Goal: Task Accomplishment & Management: Use online tool/utility

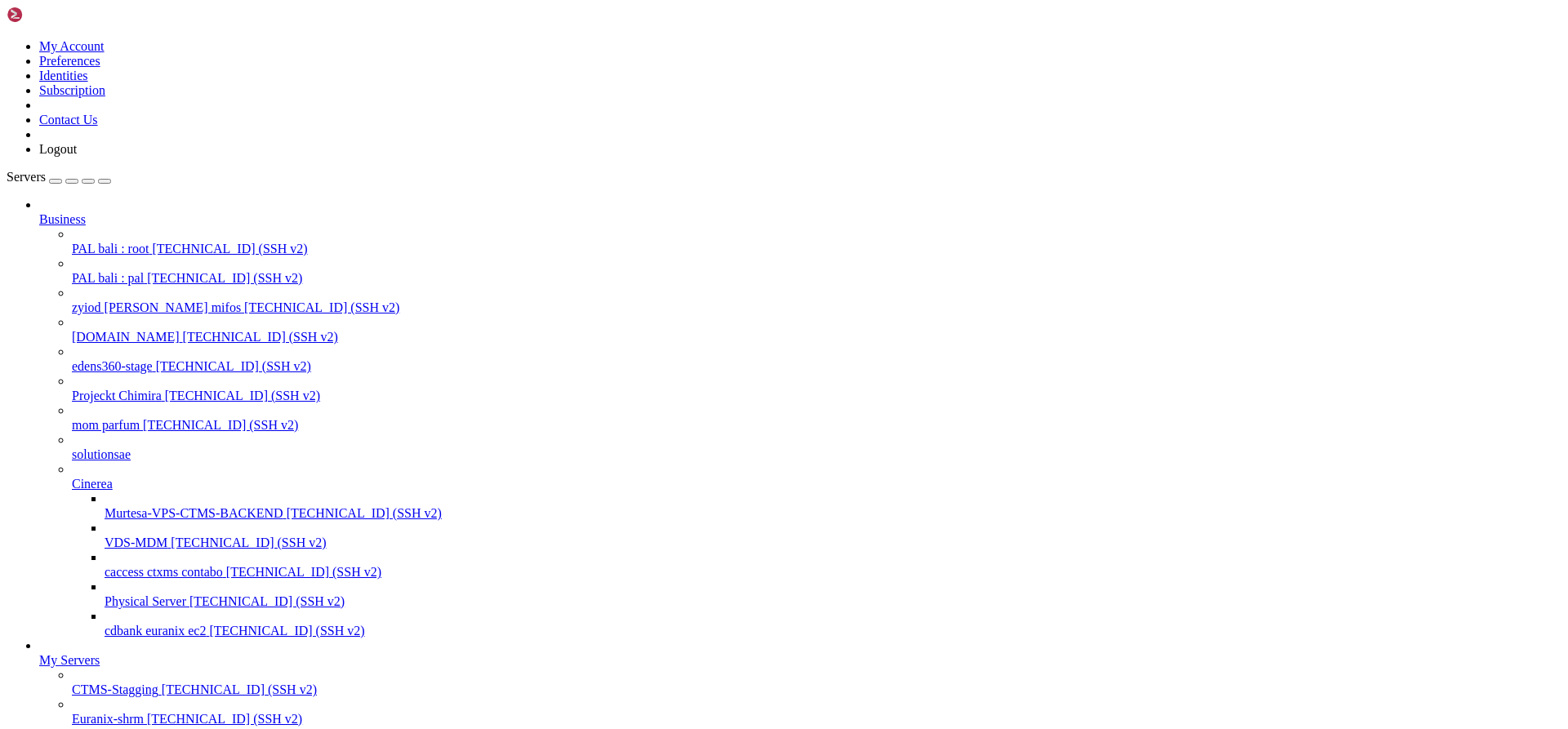
scroll to position [584, 0]
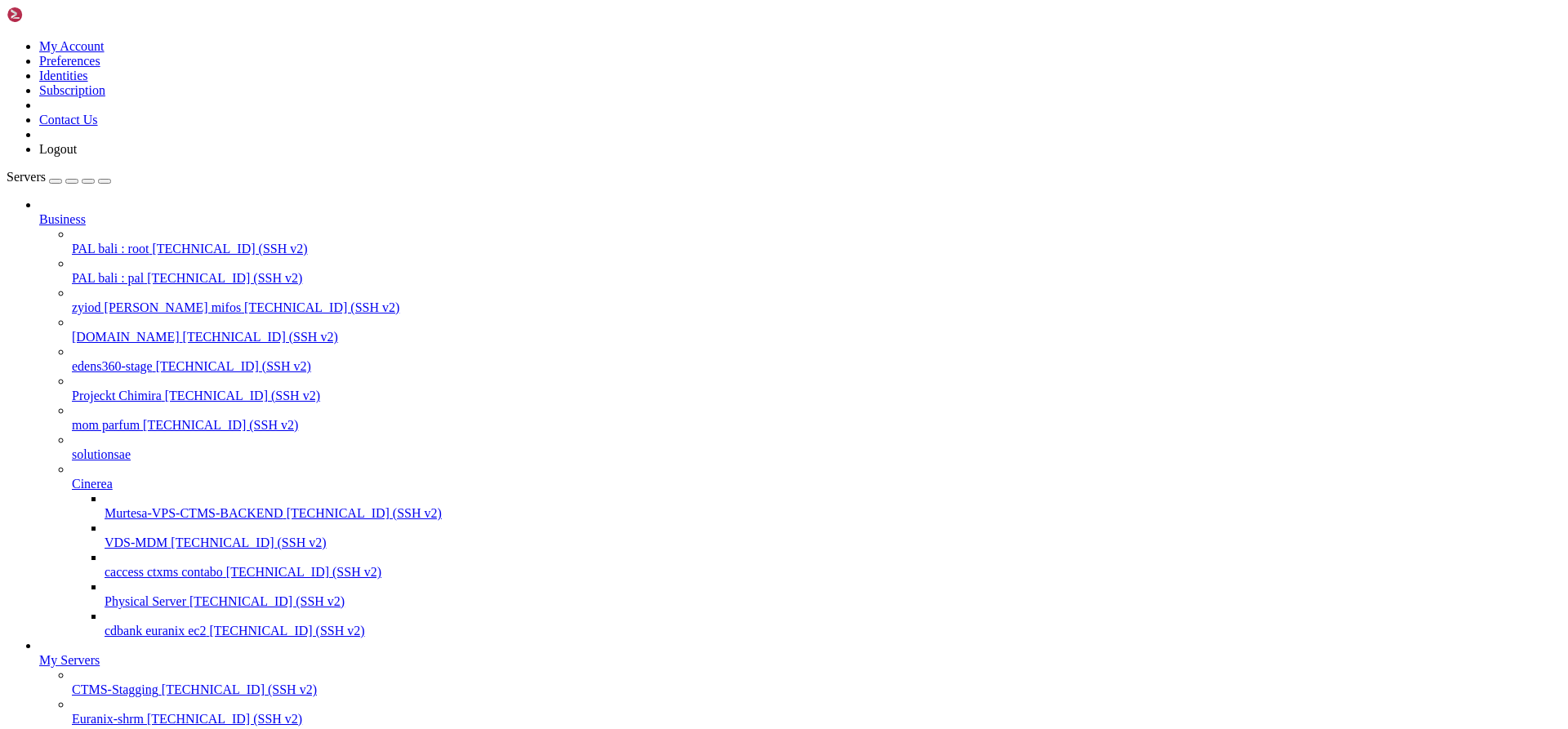
scroll to position [3138, 0]
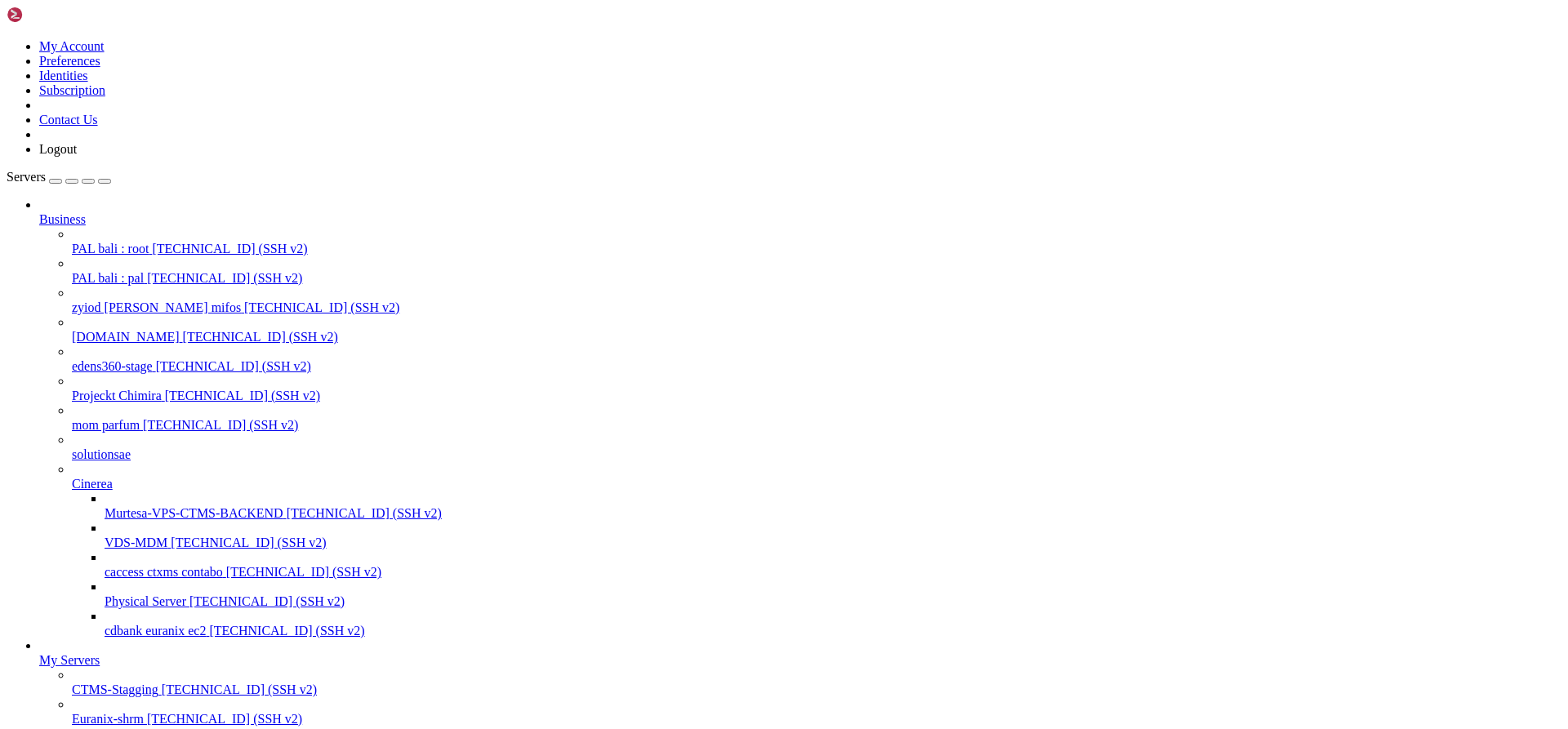
scroll to position [3953, 0]
drag, startPoint x: 556, startPoint y: 1808, endPoint x: 576, endPoint y: 1822, distance: 24.4
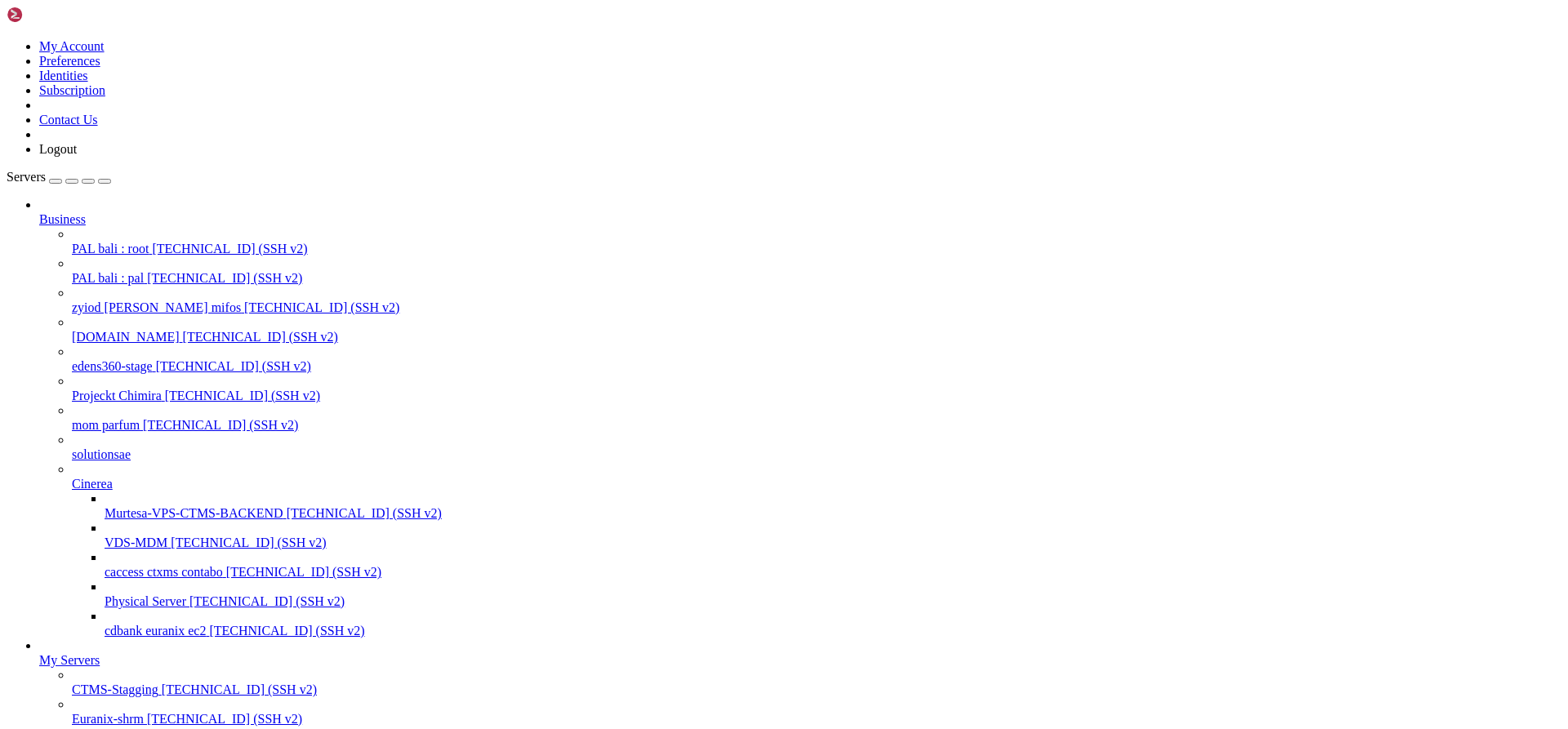
drag, startPoint x: 619, startPoint y: 1934, endPoint x: 143, endPoint y: 1895, distance: 477.6
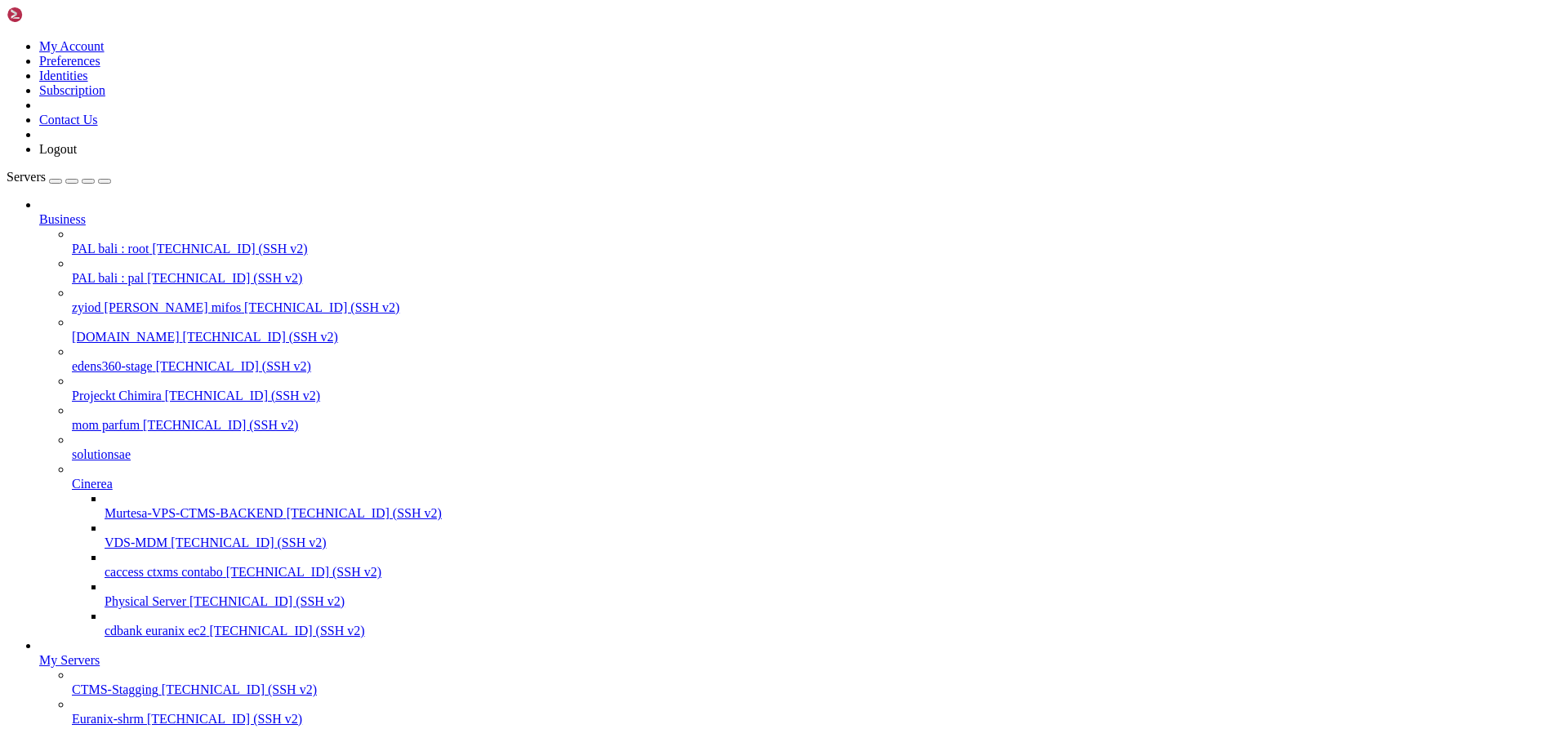
scroll to position [4129, 0]
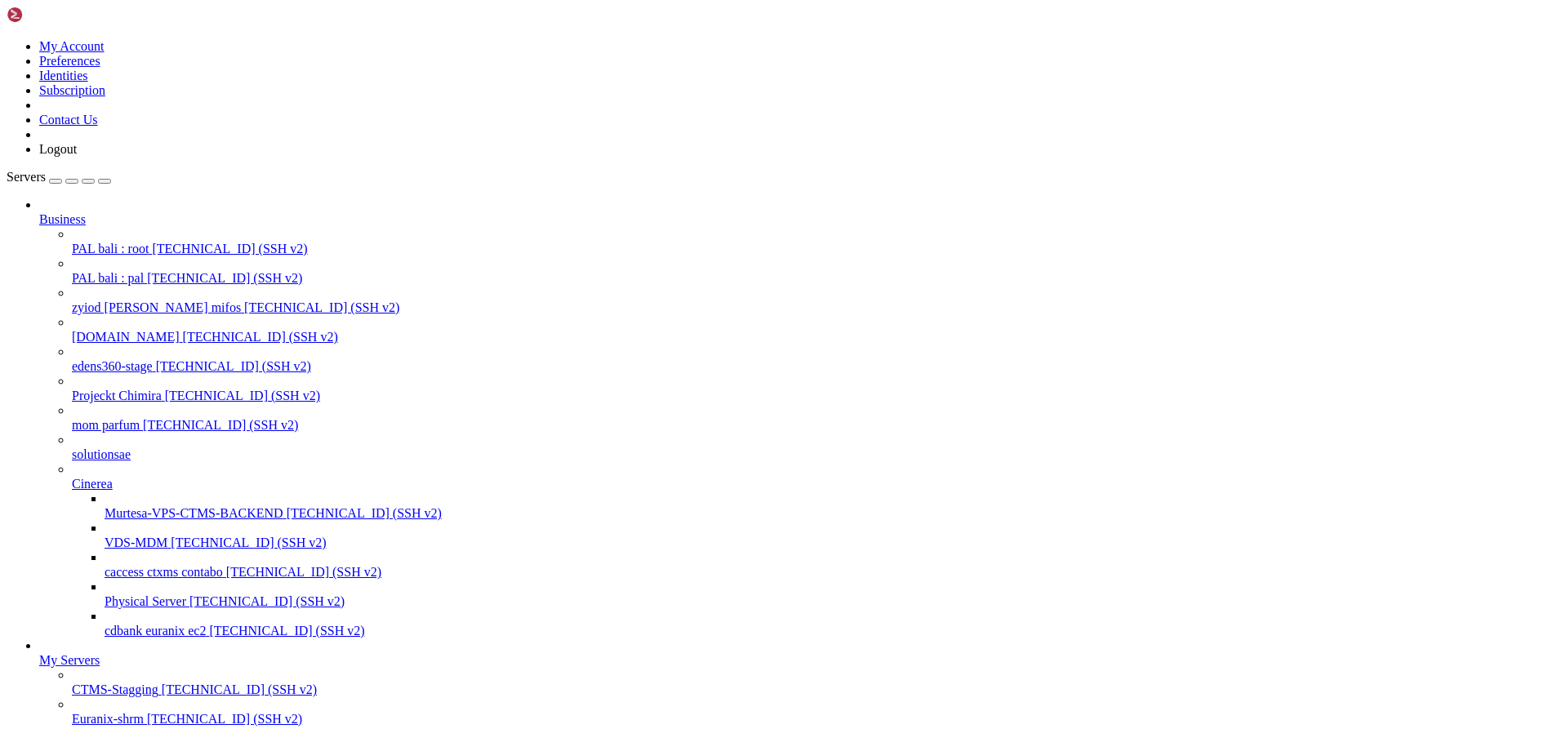
drag, startPoint x: 643, startPoint y: 1940, endPoint x: 14, endPoint y: 1905, distance: 630.0
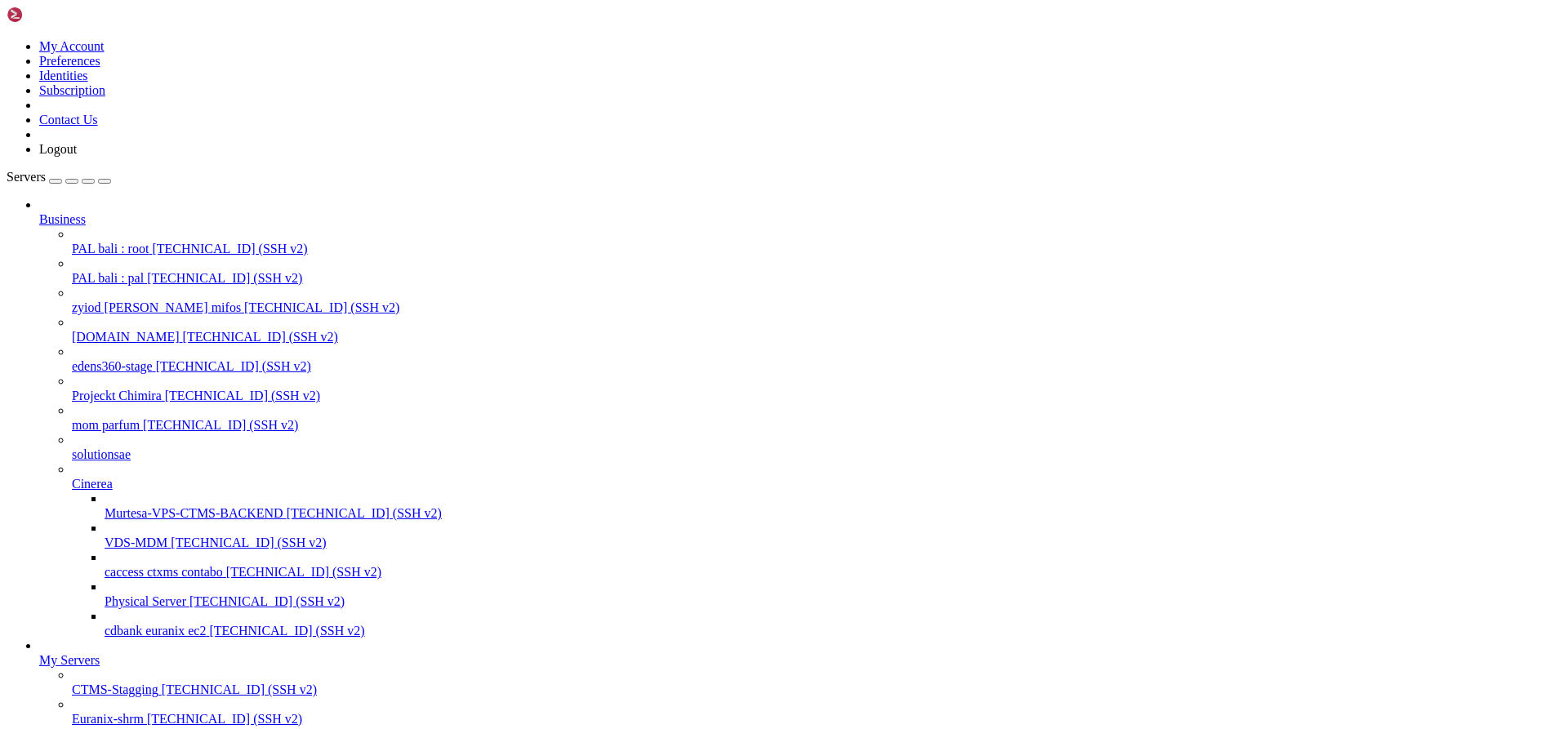
scroll to position [5854, 0]
drag, startPoint x: 437, startPoint y: 1935, endPoint x: 17, endPoint y: 1905, distance: 421.1
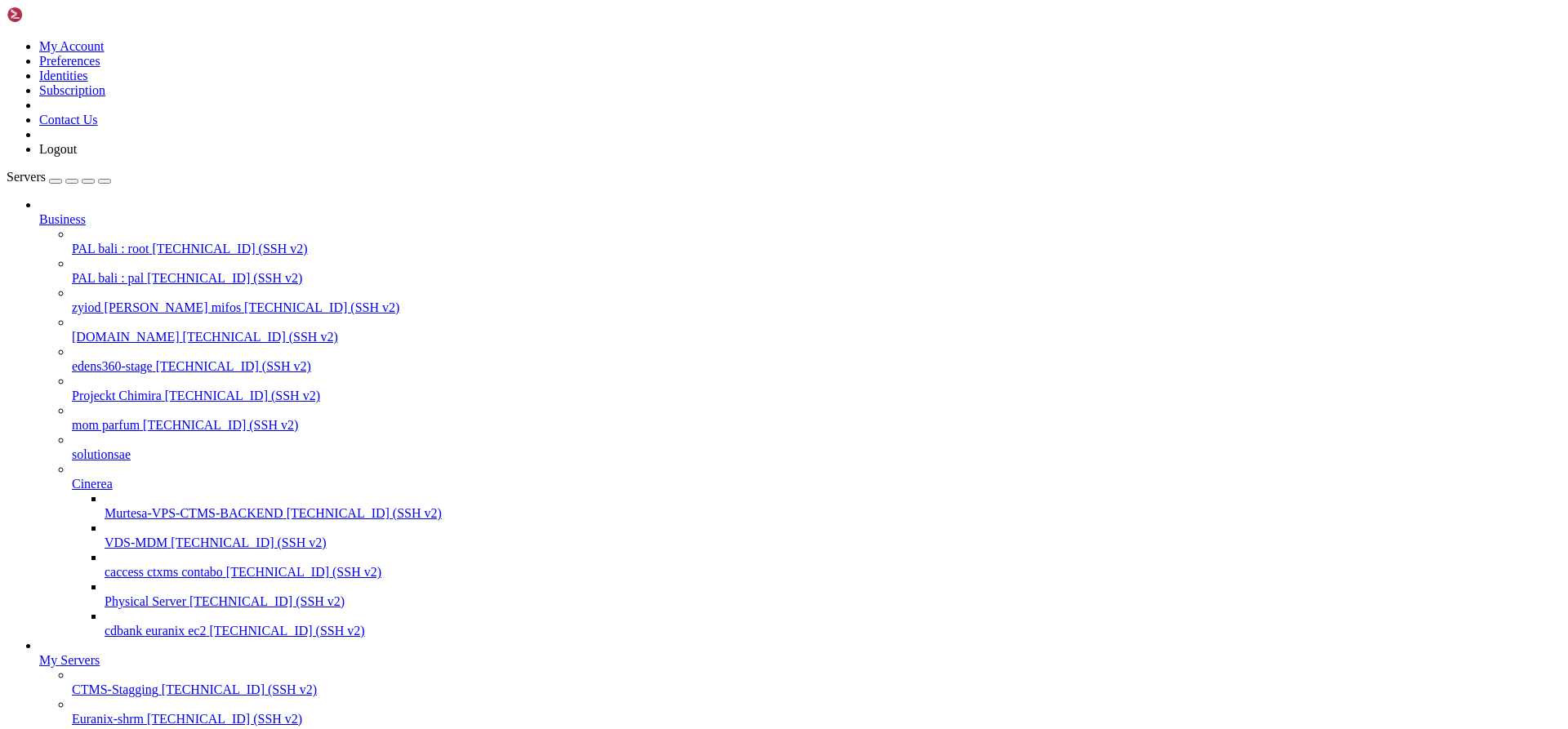
scroll to position [5868, 0]
drag, startPoint x: 22, startPoint y: 1734, endPoint x: 14, endPoint y: 1349, distance: 385.1
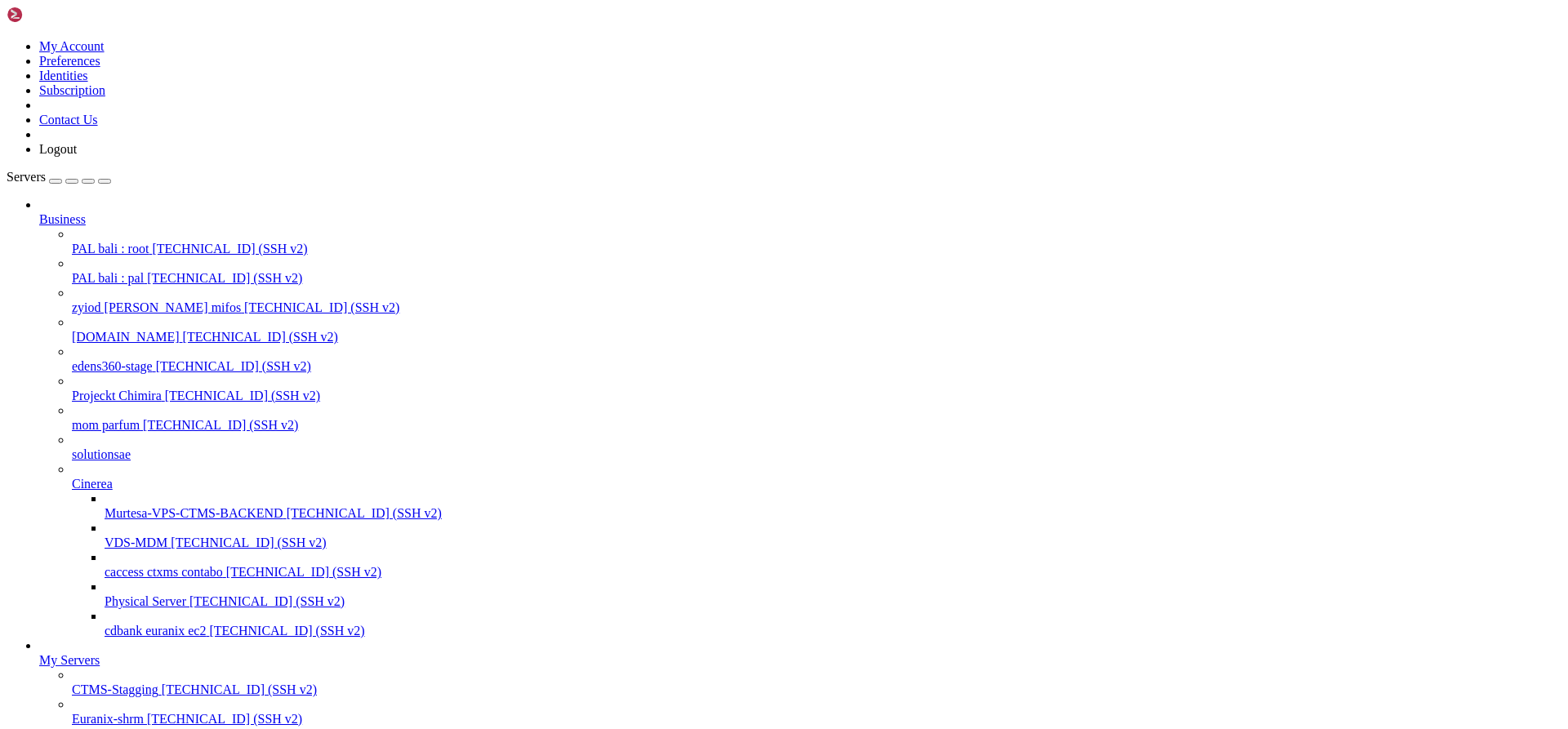
scroll to position [5882, 0]
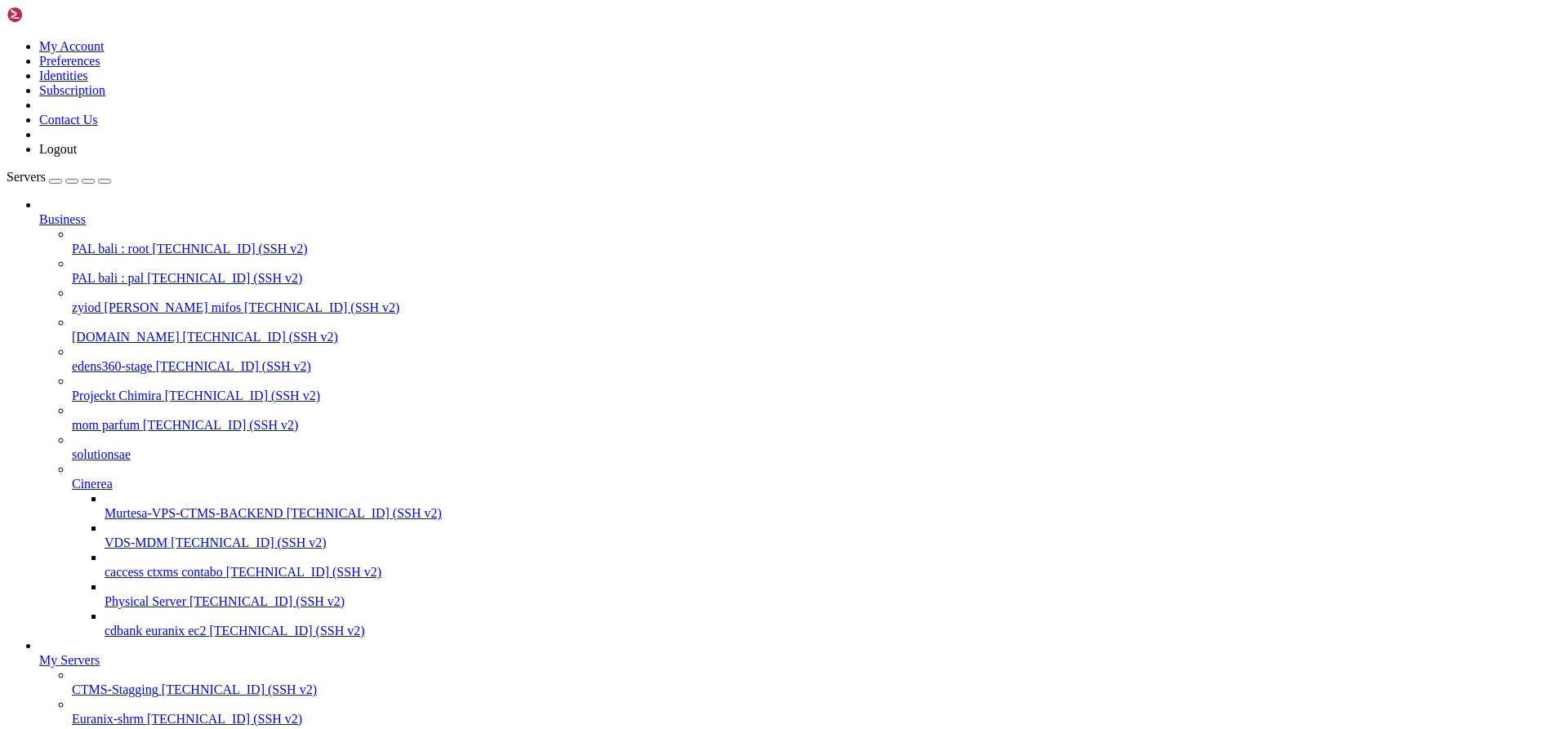
scroll to position [6411, 0]
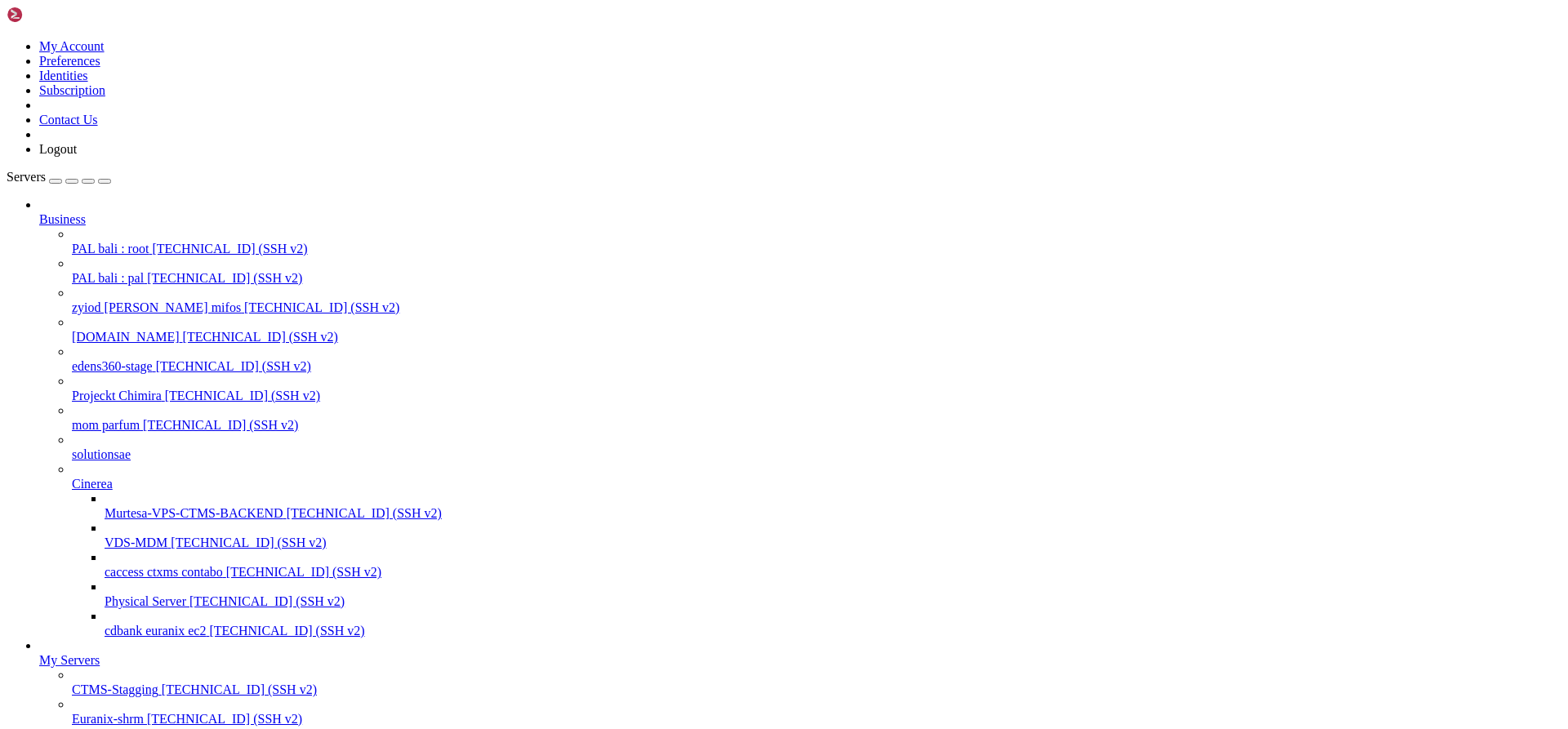
scroll to position [8109, 0]
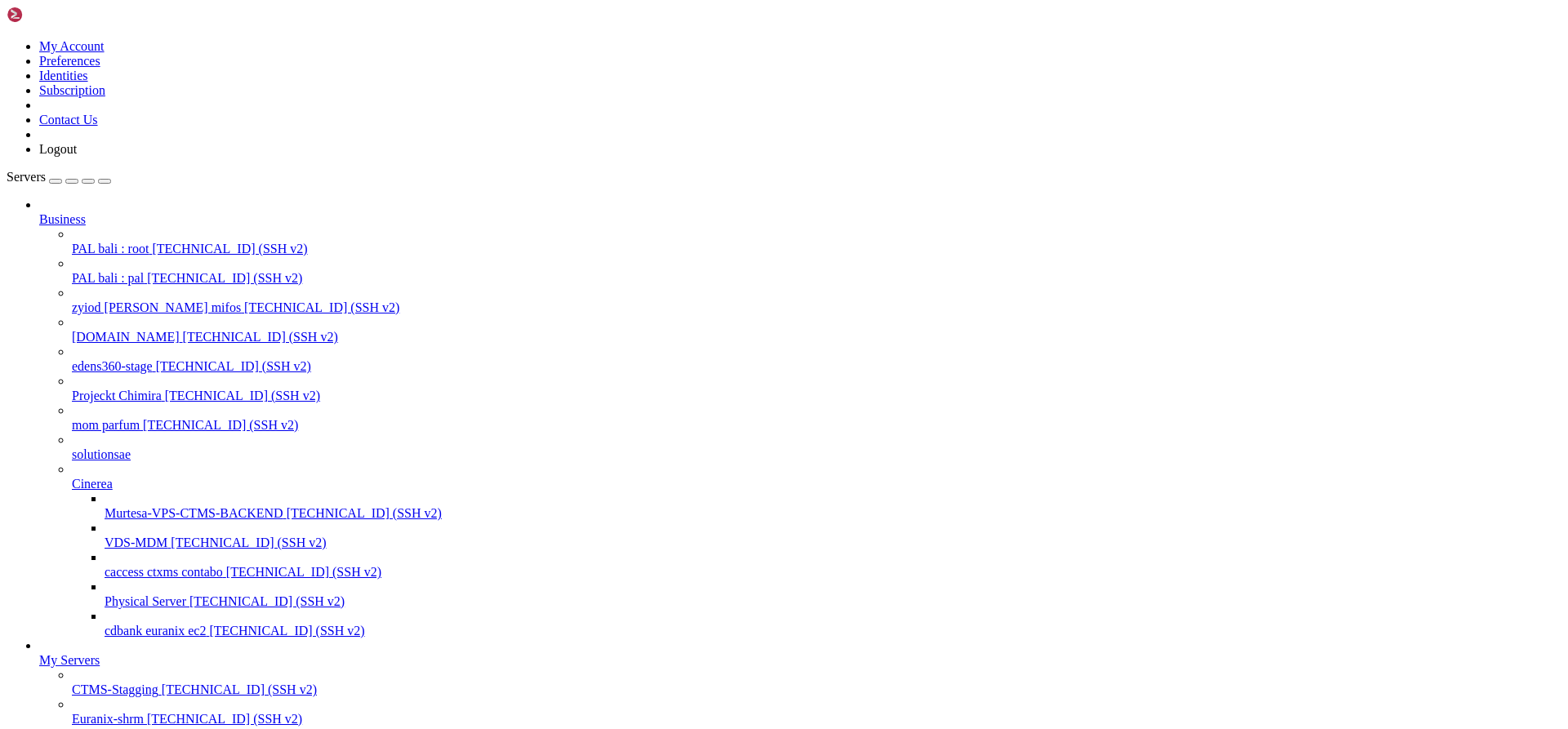
scroll to position [8258, 0]
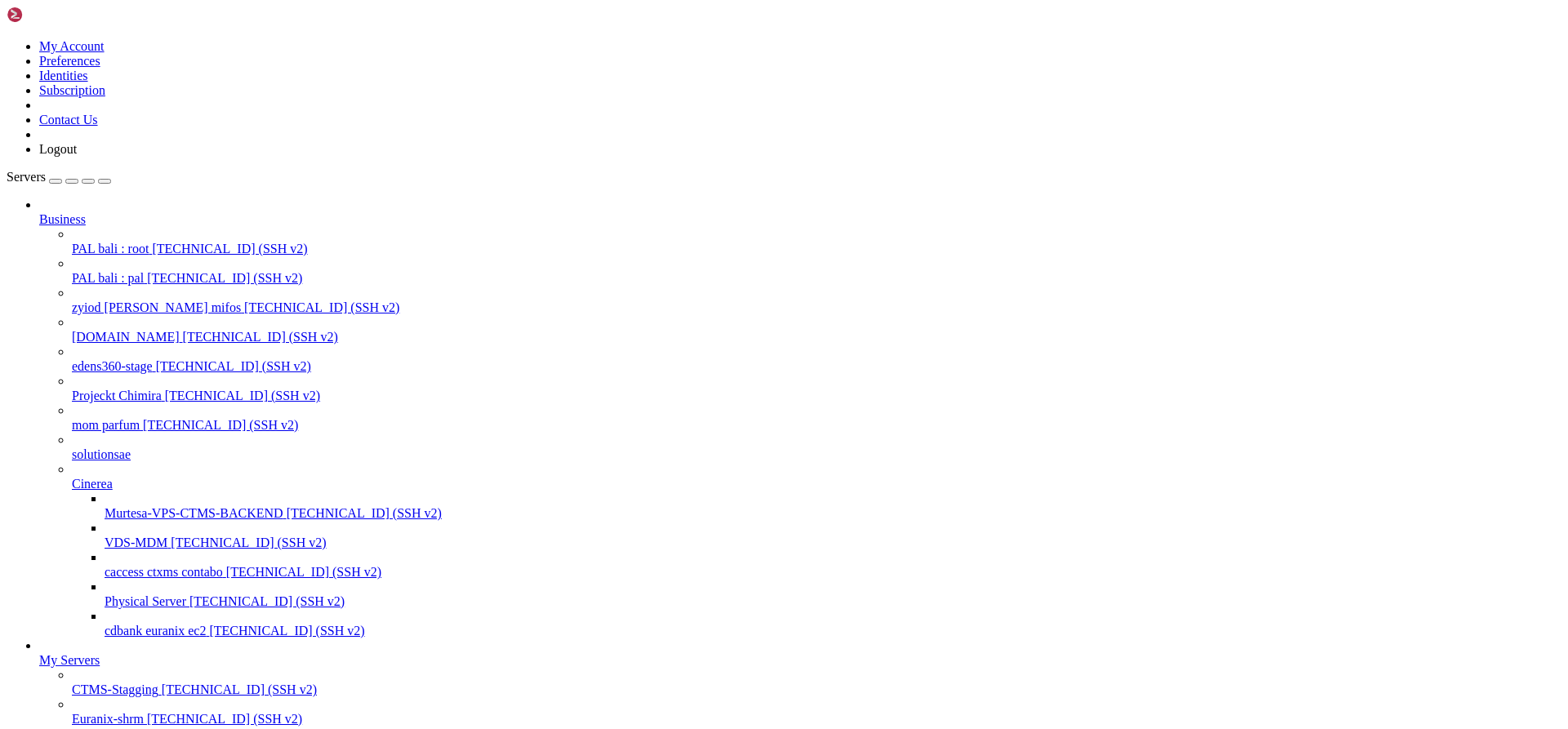
scroll to position [8734, 0]
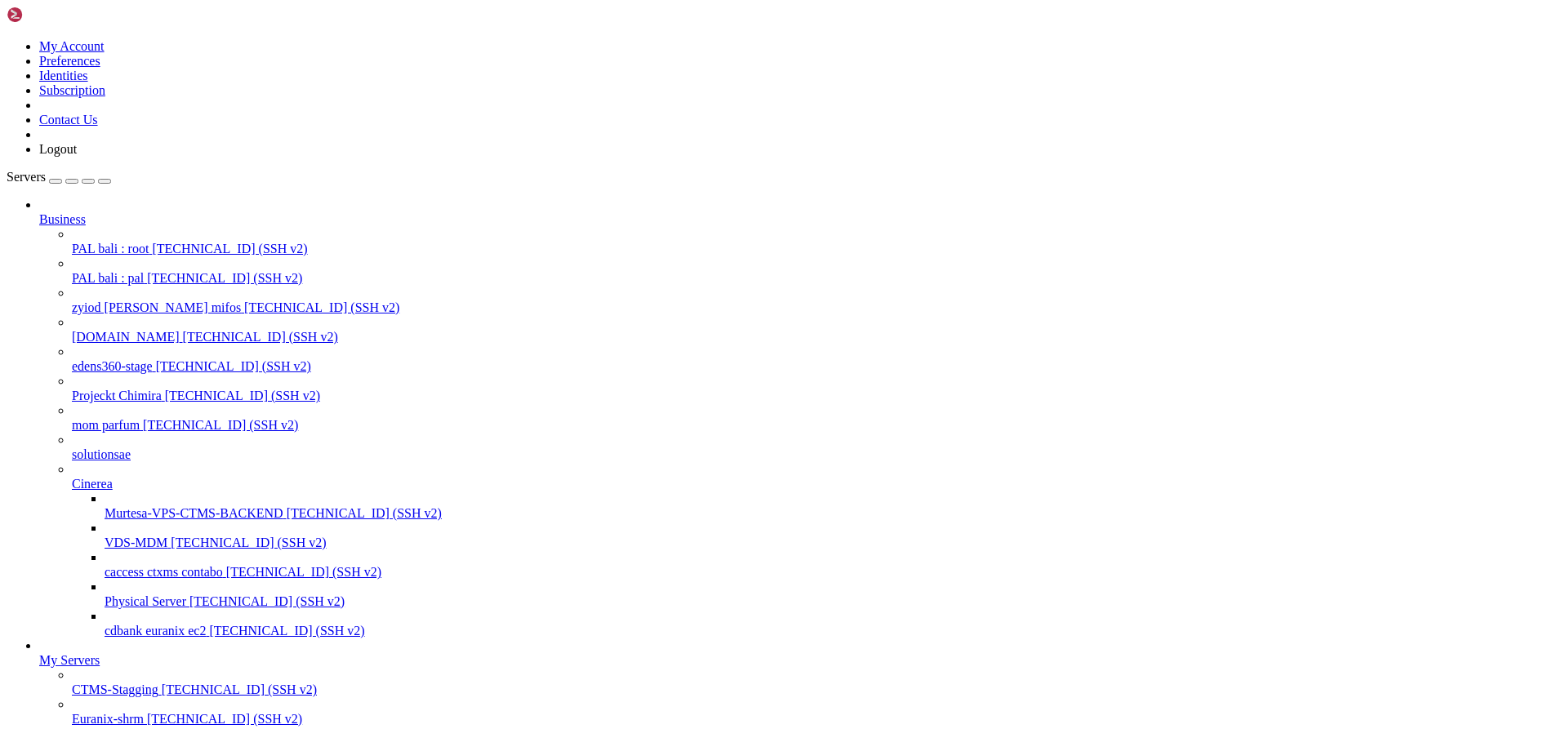
scroll to position [9997, 0]
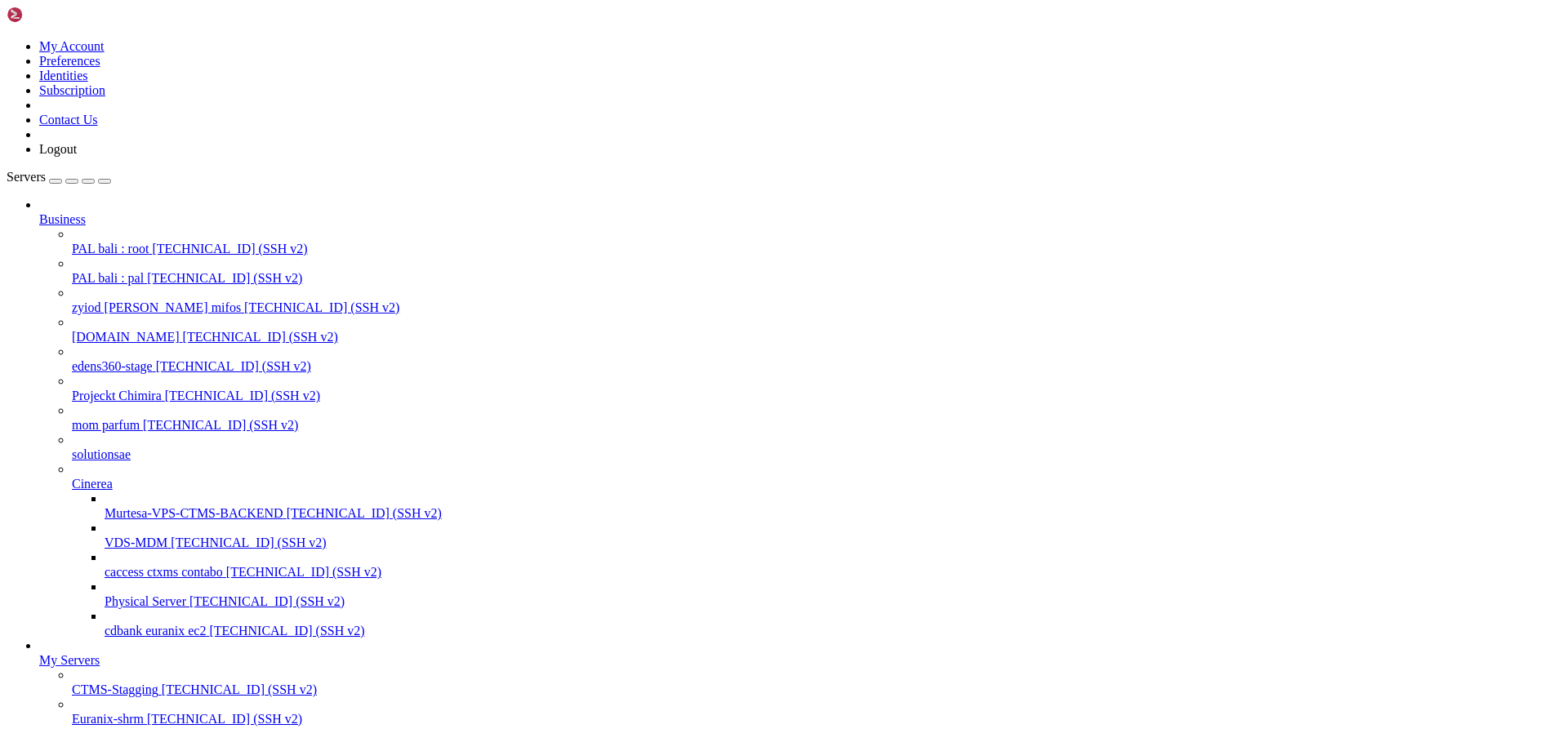
copy x-row "lasdkfhalosvkjhsafkjaskfdasdflksjdofiasgoywoejkcvkhkgfdjkslaflas"
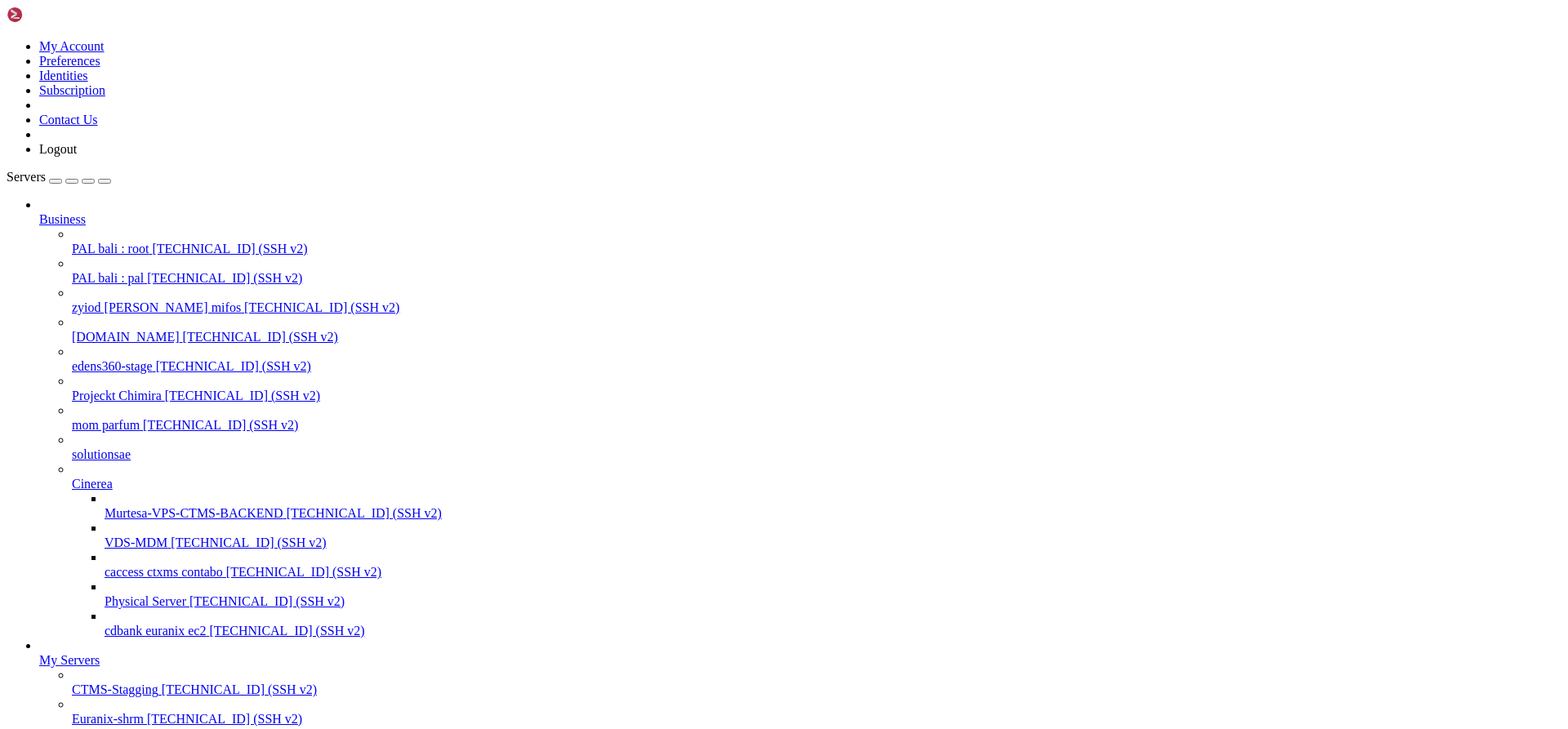
drag, startPoint x: 144, startPoint y: 1772, endPoint x: 608, endPoint y: 1775, distance: 464.0
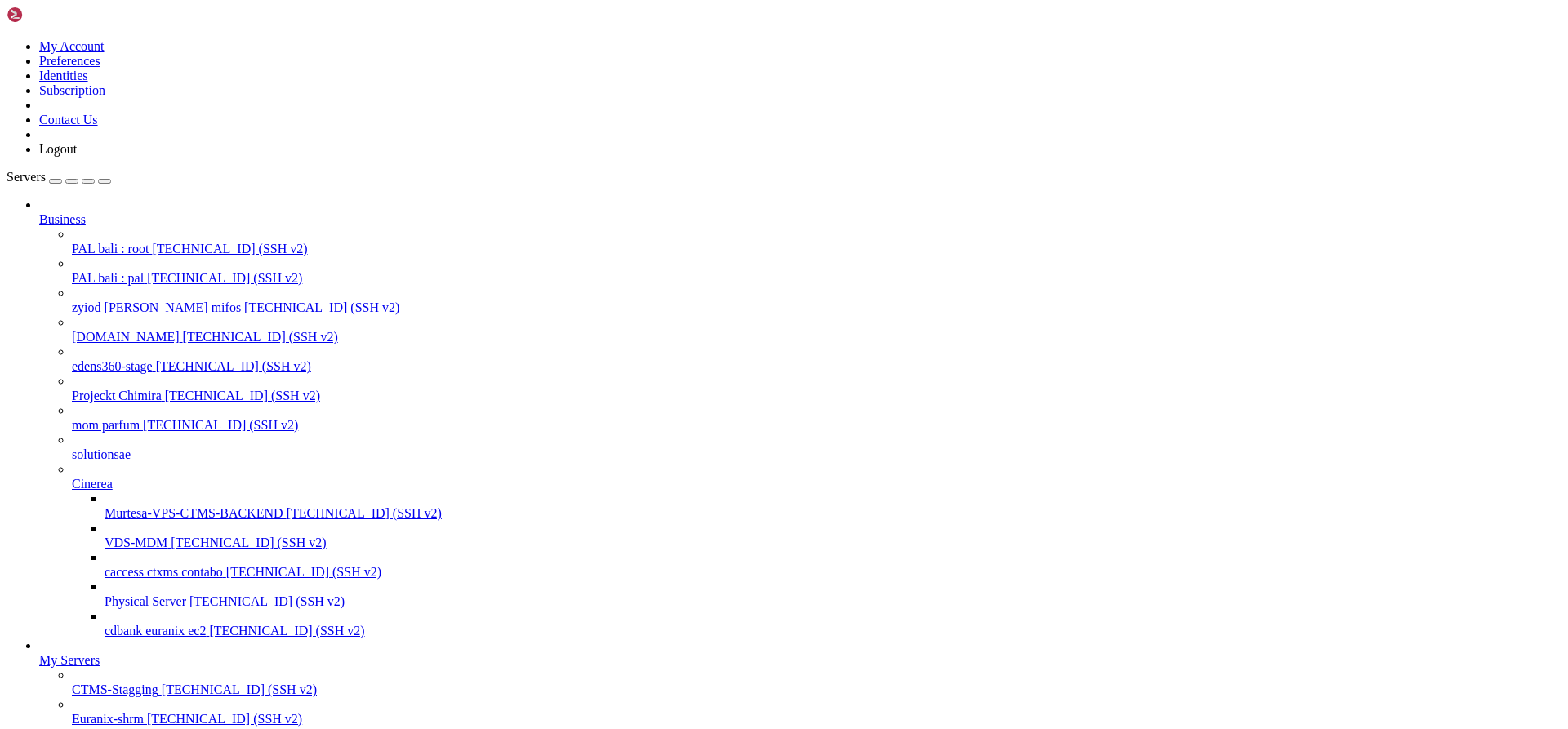
drag, startPoint x: 62, startPoint y: 1786, endPoint x: 693, endPoint y: 1785, distance: 631.0
